Goal: Find specific page/section: Find specific page/section

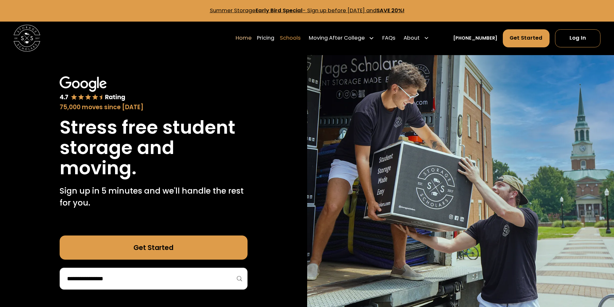
click at [297, 36] on link "Schools" at bounding box center [290, 38] width 21 height 19
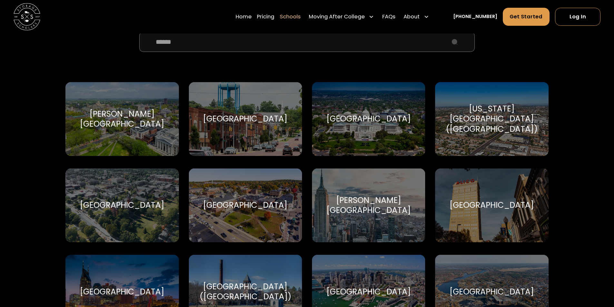
scroll to position [258, 0]
click at [379, 46] on input "School Select Form" at bounding box center [306, 42] width 335 height 20
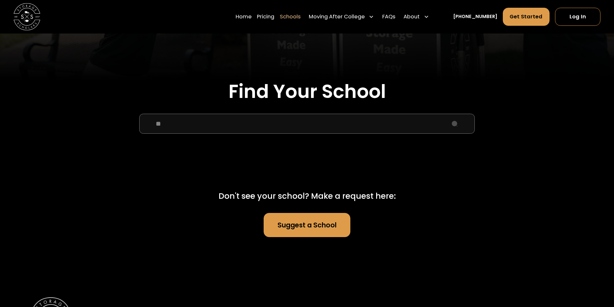
scroll to position [161, 0]
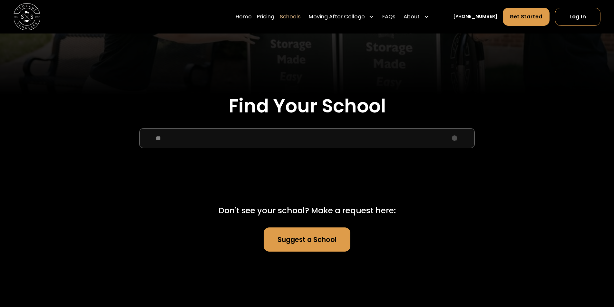
type input "*"
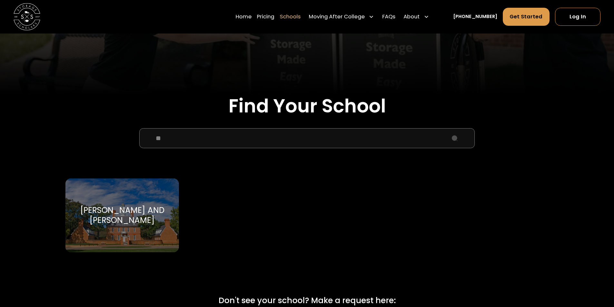
type input "*"
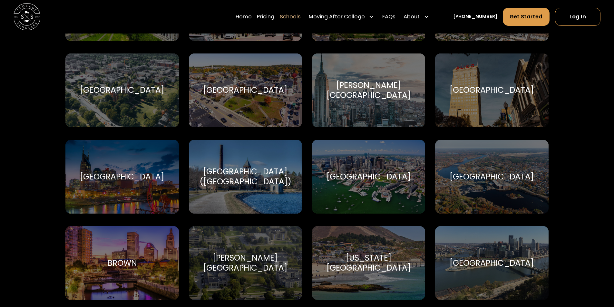
scroll to position [387, 0]
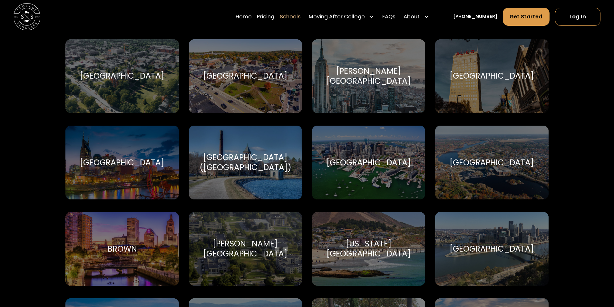
drag, startPoint x: 561, startPoint y: 145, endPoint x: 561, endPoint y: 142, distance: 3.2
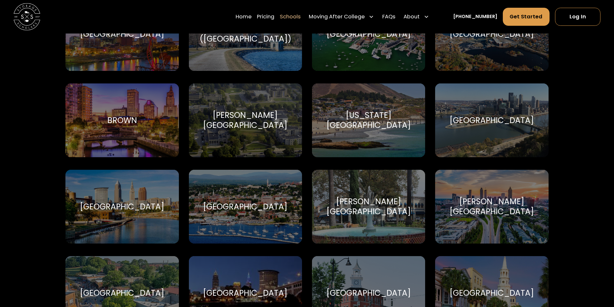
scroll to position [516, 0]
click at [341, 34] on div "[GEOGRAPHIC_DATA]" at bounding box center [369, 34] width 84 height 10
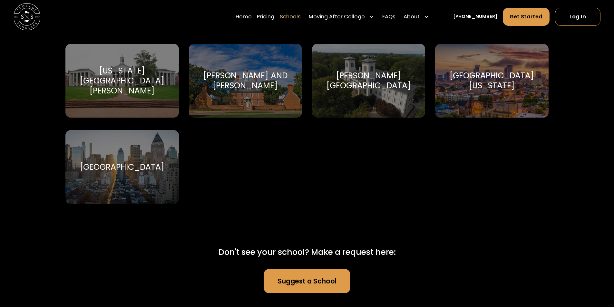
scroll to position [4198, 0]
